Goal: Task Accomplishment & Management: Complete application form

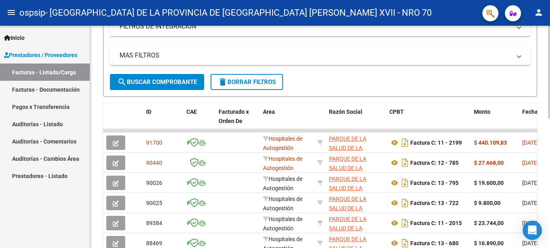
scroll to position [246, 0]
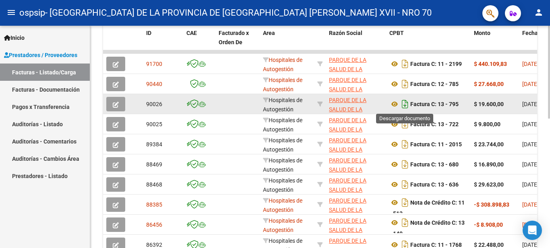
click at [402, 105] on icon "Descargar documento" at bounding box center [405, 104] width 10 height 13
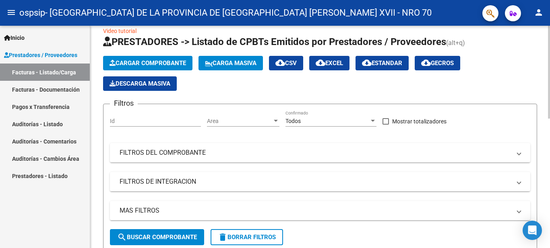
scroll to position [0, 0]
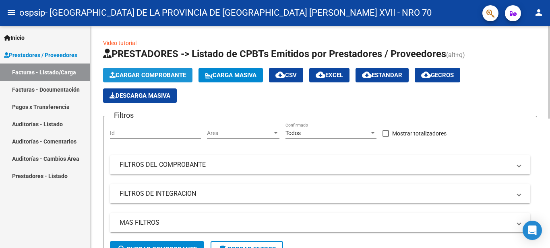
click at [153, 72] on span "Cargar Comprobante" at bounding box center [147, 75] width 76 height 7
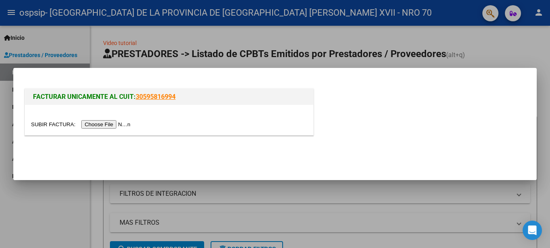
click at [52, 124] on input "file" at bounding box center [82, 124] width 102 height 8
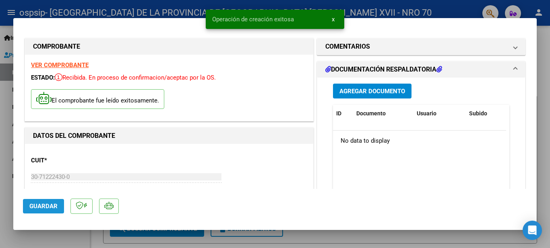
click at [45, 208] on span "Guardar" at bounding box center [43, 206] width 28 height 7
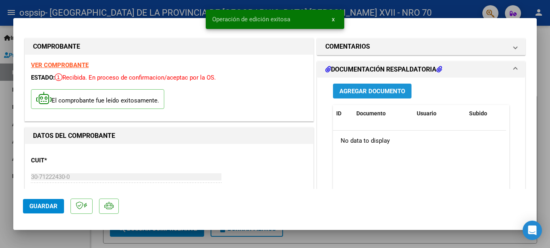
click at [348, 91] on span "Agregar Documento" at bounding box center [372, 91] width 66 height 7
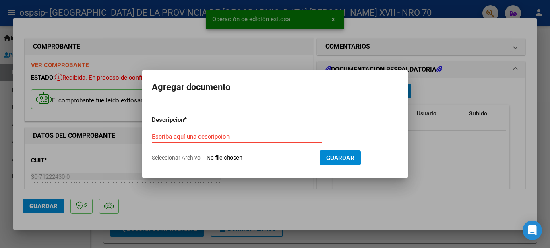
click at [227, 158] on input "Seleccionar Archivo" at bounding box center [259, 159] width 107 height 8
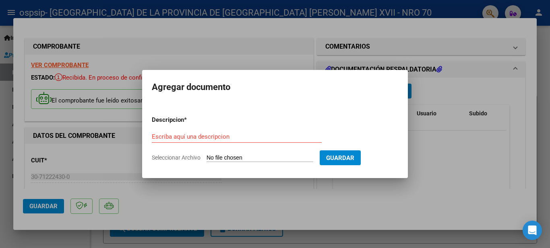
type input "C:\fakepath\FC N° 13-871.pdf"
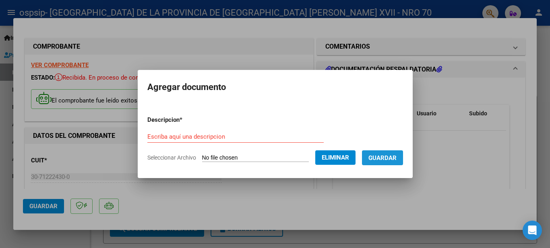
click at [385, 160] on span "Guardar" at bounding box center [382, 158] width 28 height 7
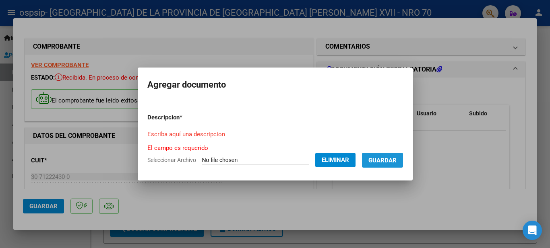
click at [385, 160] on span "Guardar" at bounding box center [382, 160] width 28 height 7
click at [235, 136] on input "Escriba aquí una descripcion" at bounding box center [235, 134] width 176 height 7
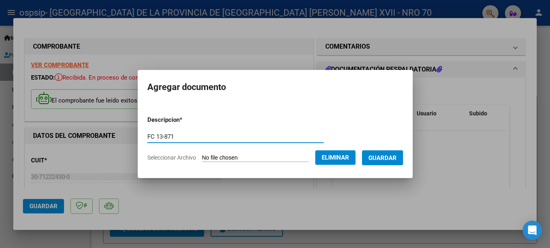
type input "FC 13-871"
click at [378, 163] on button "Guardar" at bounding box center [382, 158] width 41 height 15
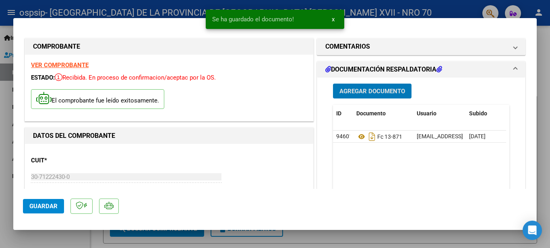
click at [331, 21] on button "x" at bounding box center [333, 19] width 16 height 14
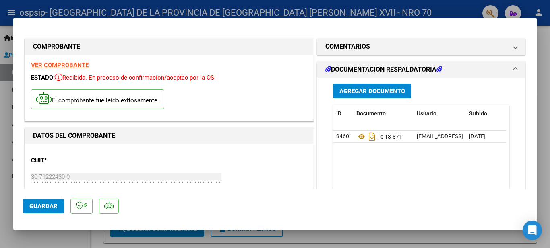
click at [262, 8] on div at bounding box center [275, 124] width 550 height 248
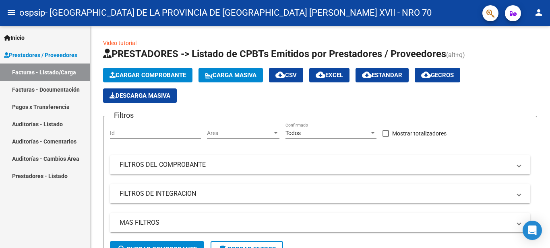
click at [55, 54] on span "Prestadores / Proveedores" at bounding box center [40, 55] width 73 height 9
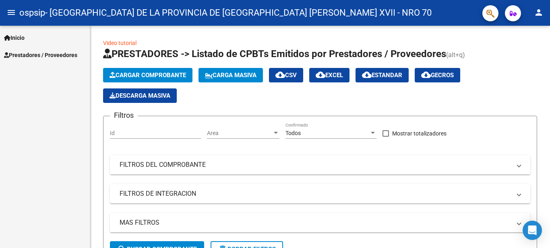
click at [43, 58] on span "Prestadores / Proveedores" at bounding box center [40, 55] width 73 height 9
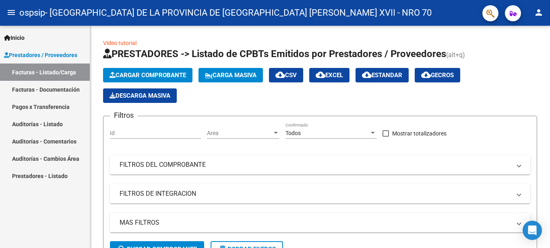
click at [45, 71] on link "Facturas - Listado/Carga" at bounding box center [45, 72] width 90 height 17
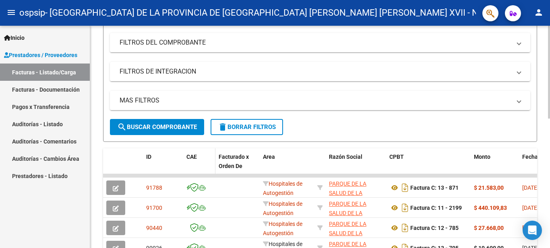
scroll to position [41, 0]
